Goal: Task Accomplishment & Management: Use online tool/utility

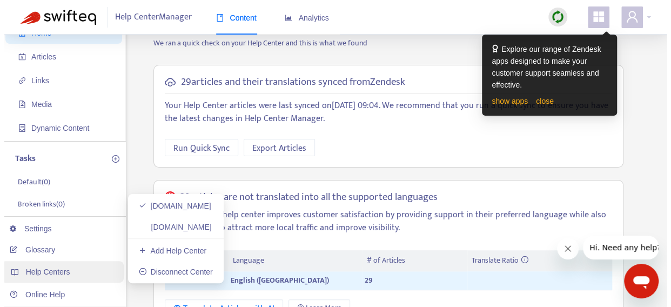
scroll to position [54, 0]
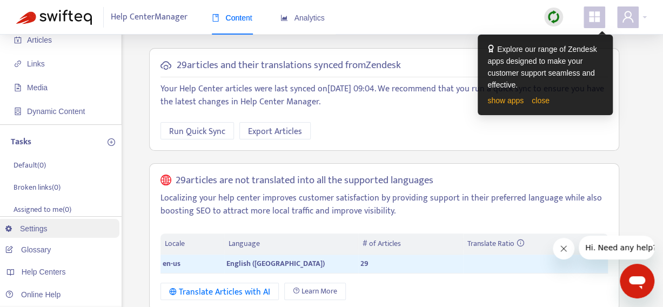
click at [48, 227] on link "Settings" at bounding box center [26, 228] width 42 height 9
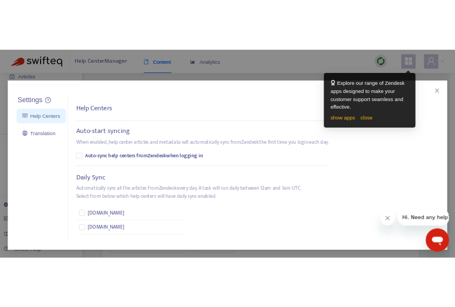
scroll to position [0, 0]
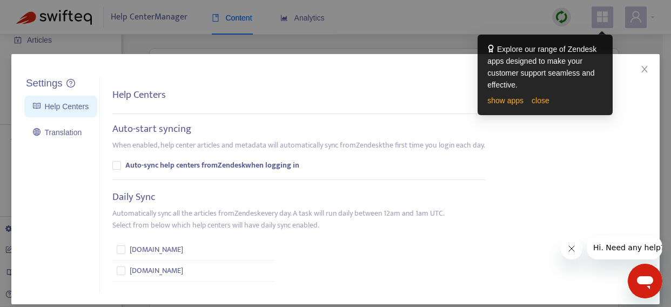
click at [96, 43] on div "Settings Help Centers Translation Settings Help Centers Auto-start syncing When…" at bounding box center [335, 153] width 671 height 307
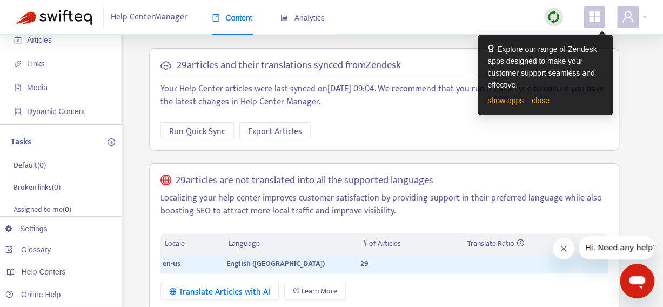
click at [598, 19] on icon "appstore" at bounding box center [594, 16] width 11 height 11
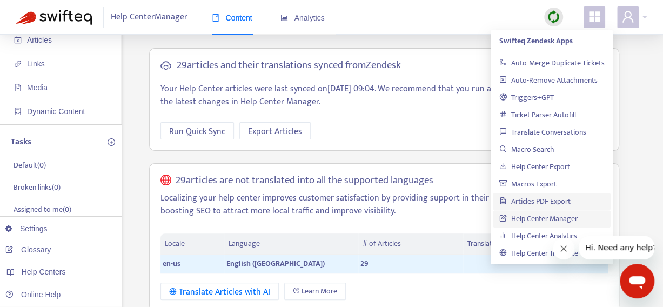
click at [553, 203] on link "Articles PDF Export" at bounding box center [535, 201] width 71 height 12
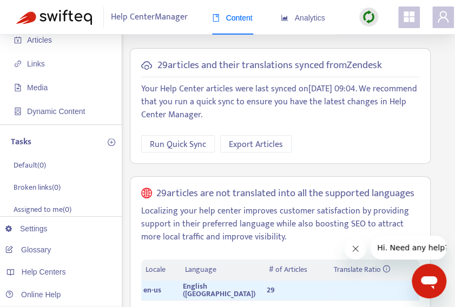
click at [448, 25] on span at bounding box center [443, 17] width 22 height 22
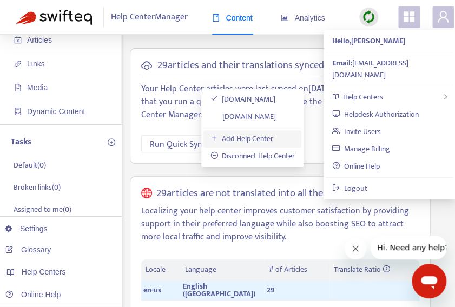
click at [260, 138] on link "Add Help Center" at bounding box center [241, 138] width 63 height 12
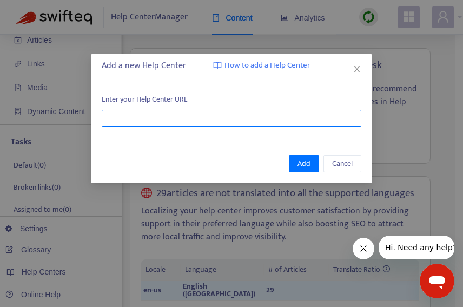
click at [200, 119] on input "text" at bounding box center [232, 118] width 260 height 17
click at [129, 117] on input "text" at bounding box center [232, 118] width 260 height 17
paste input "**********"
type input "**********"
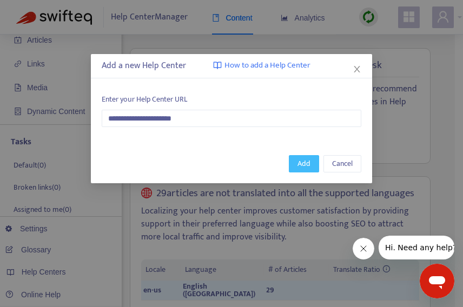
click at [304, 167] on span "Add" at bounding box center [303, 164] width 13 height 12
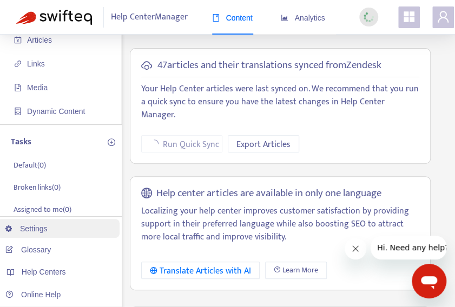
click at [48, 228] on link "Settings" at bounding box center [26, 228] width 42 height 9
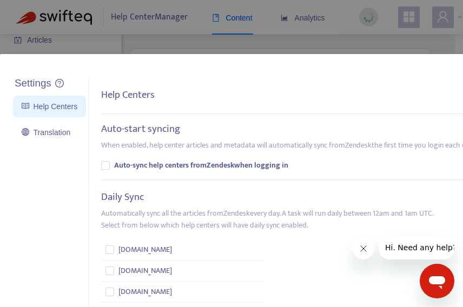
click at [374, 38] on div "Settings Help Centers Translation Settings Help Centers Auto-start syncing When…" at bounding box center [231, 153] width 463 height 307
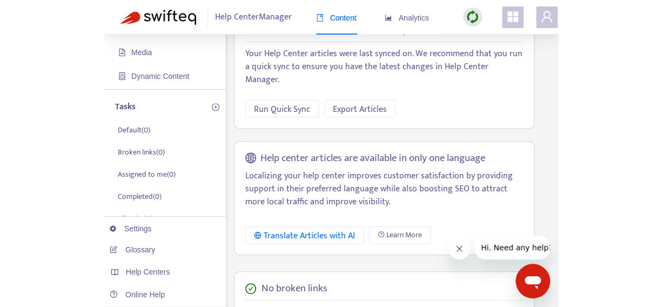
scroll to position [54, 0]
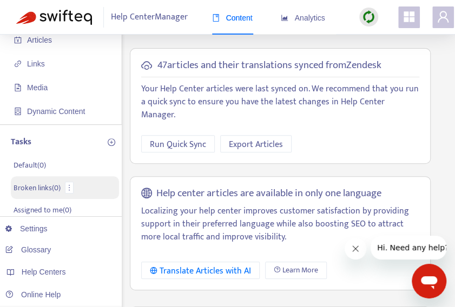
click at [36, 185] on p "Broken links ( 0 )" at bounding box center [37, 187] width 47 height 11
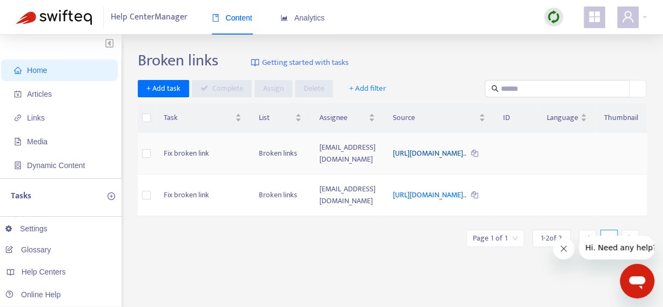
click at [449, 153] on link "https://www.calhr.ca.gov/Training/Pages/ca-network-learning-prof..." at bounding box center [429, 153] width 75 height 12
click at [407, 150] on link "https://www.calhr.ca.gov/Training/Pages/ca-network-learning-prof..." at bounding box center [429, 153] width 75 height 12
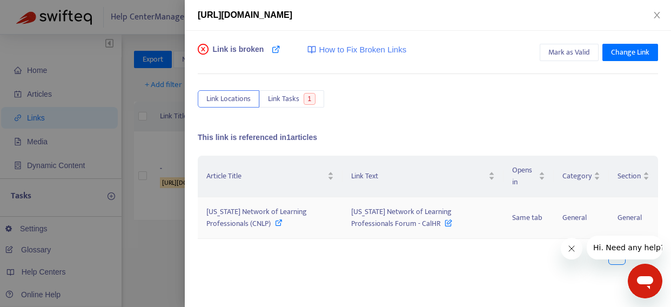
click at [445, 222] on icon at bounding box center [449, 221] width 8 height 12
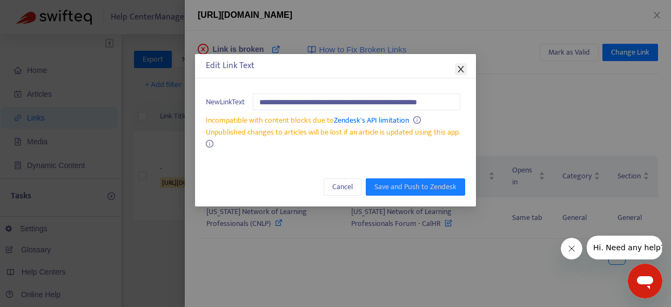
click at [462, 69] on icon "close" at bounding box center [461, 69] width 6 height 6
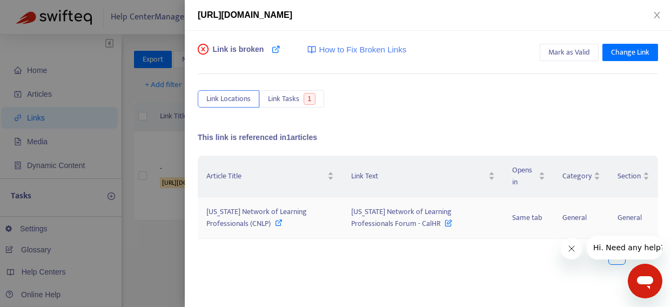
click at [277, 222] on icon at bounding box center [279, 223] width 8 height 8
click at [160, 157] on div at bounding box center [335, 153] width 671 height 307
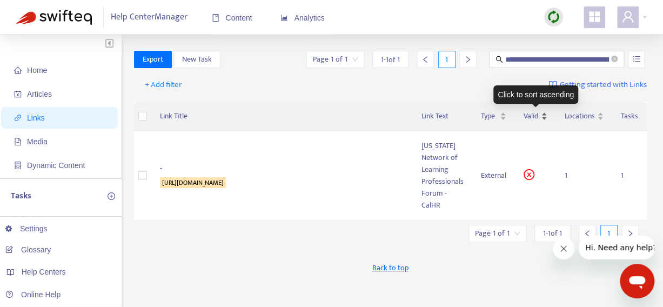
click at [544, 114] on div "Valid" at bounding box center [536, 116] width 24 height 12
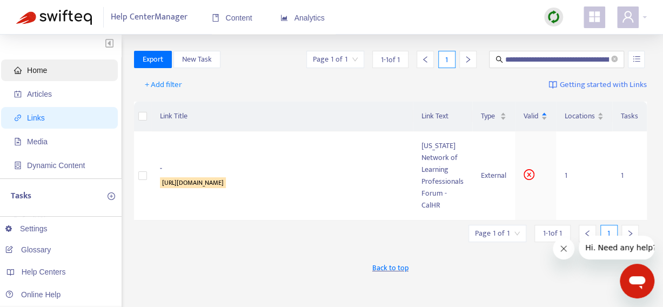
click at [52, 70] on span "Home" at bounding box center [61, 70] width 95 height 22
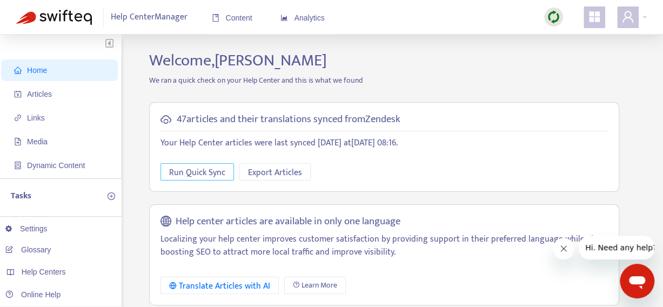
click at [210, 176] on span "Run Quick Sync" at bounding box center [197, 173] width 56 height 14
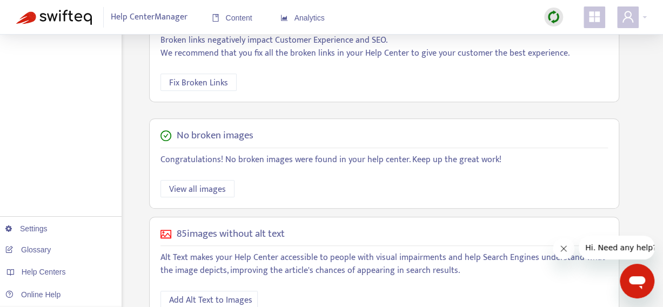
scroll to position [268, 0]
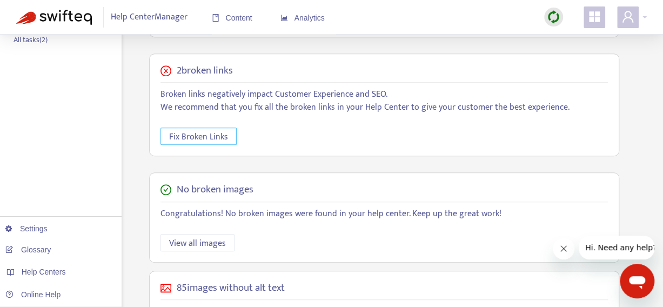
click at [212, 134] on span "Fix Broken Links" at bounding box center [198, 137] width 59 height 14
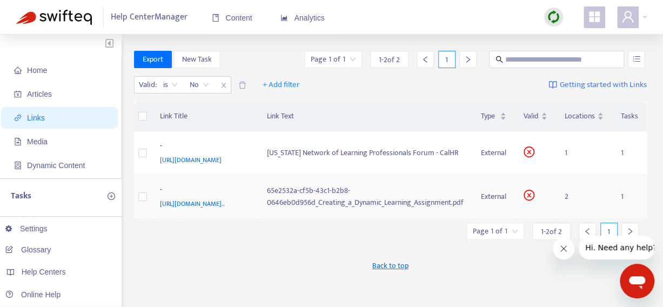
scroll to position [54, 0]
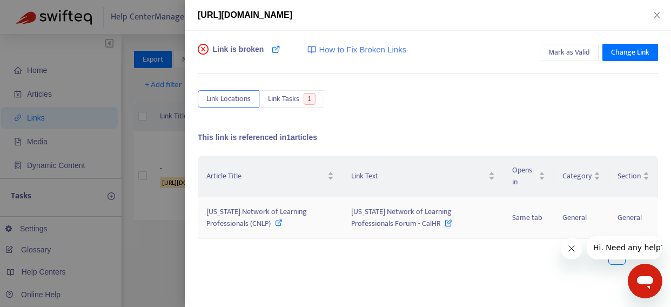
click at [255, 210] on span "[US_STATE] Network of Learning Professionals (CNLP)" at bounding box center [257, 217] width 101 height 24
